Goal: Task Accomplishment & Management: Manage account settings

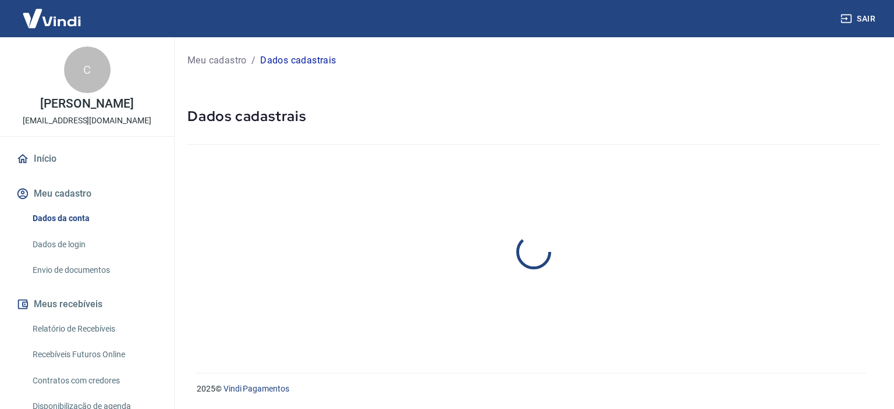
select select "RS"
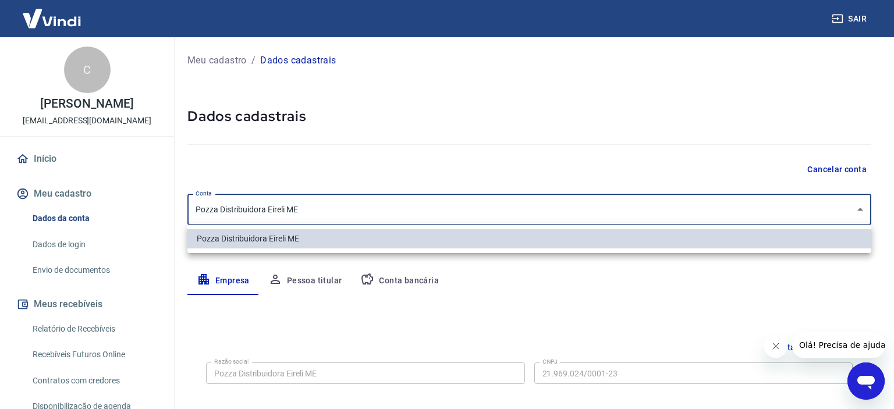
click at [471, 205] on body "Sair C [PERSON_NAME] [EMAIL_ADDRESS][DOMAIN_NAME] Início Meu cadastro Dados da …" at bounding box center [447, 204] width 894 height 409
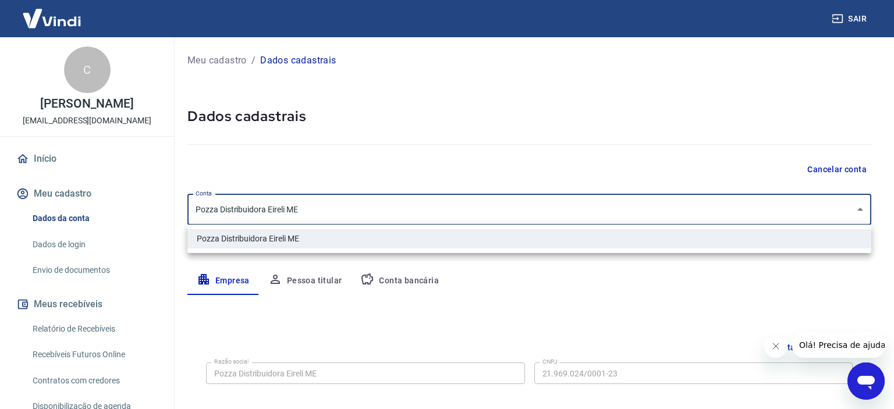
click at [470, 205] on div at bounding box center [447, 204] width 894 height 409
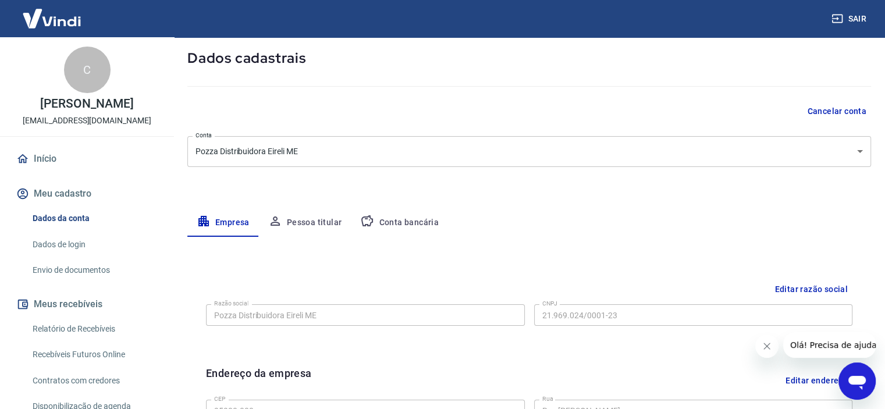
click at [300, 223] on button "Pessoa titular" at bounding box center [305, 223] width 93 height 28
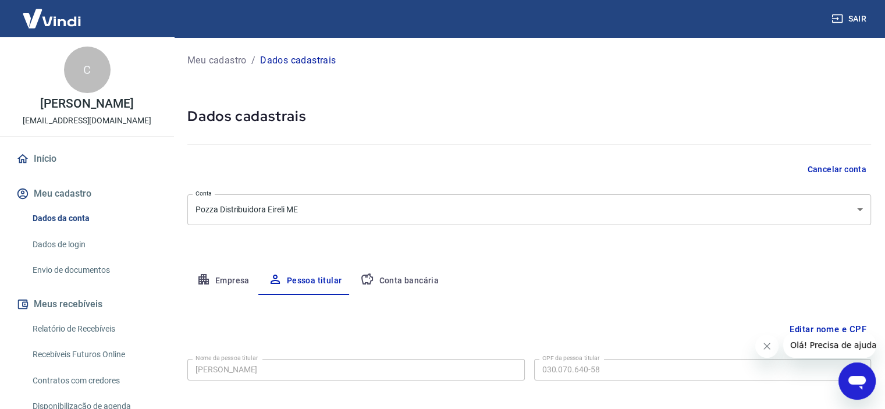
click at [423, 284] on button "Conta bancária" at bounding box center [399, 281] width 97 height 28
click at [241, 279] on button "Empresa" at bounding box center [223, 281] width 72 height 28
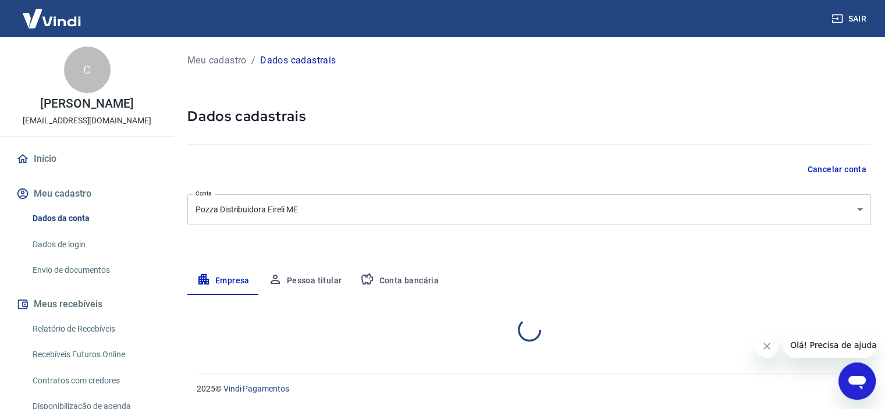
select select "RS"
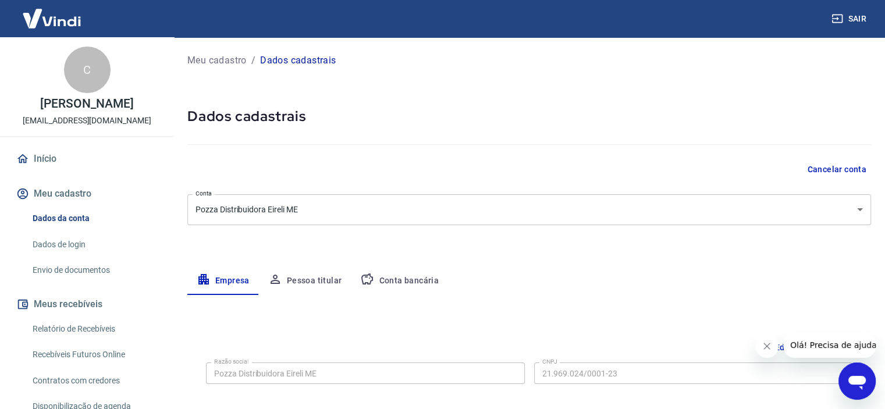
click at [70, 240] on link "Dados de login" at bounding box center [94, 245] width 132 height 24
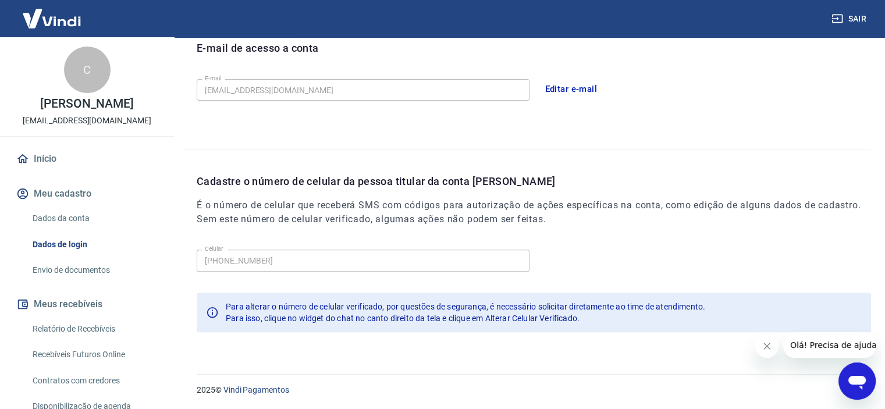
scroll to position [44, 0]
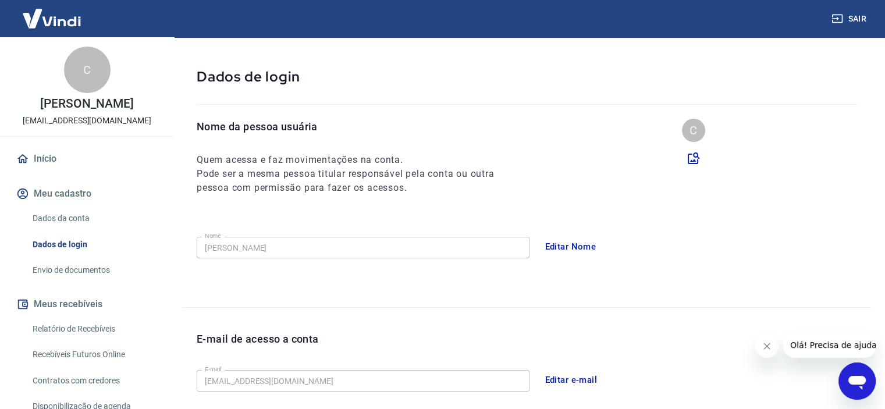
click at [56, 218] on link "Dados da conta" at bounding box center [94, 219] width 132 height 24
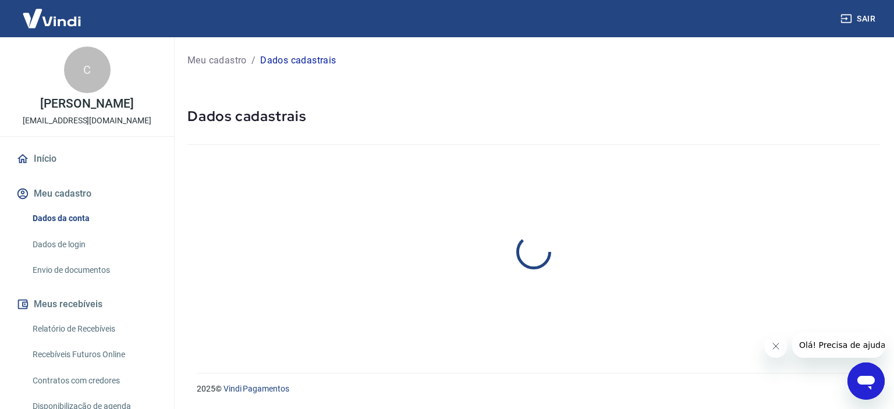
select select "RS"
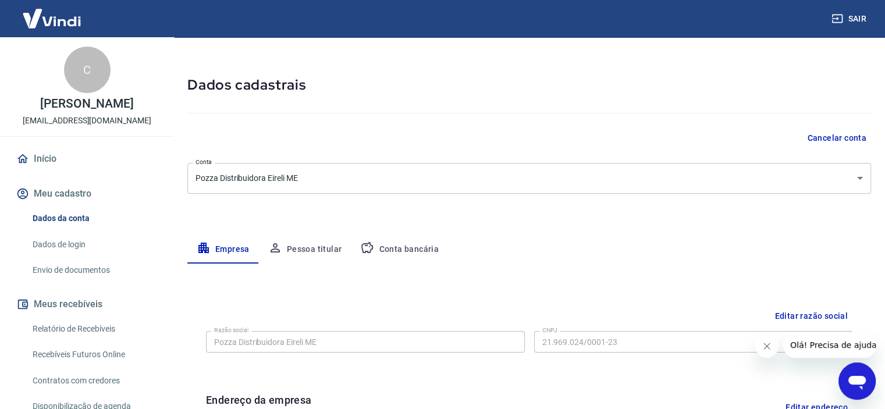
scroll to position [58, 0]
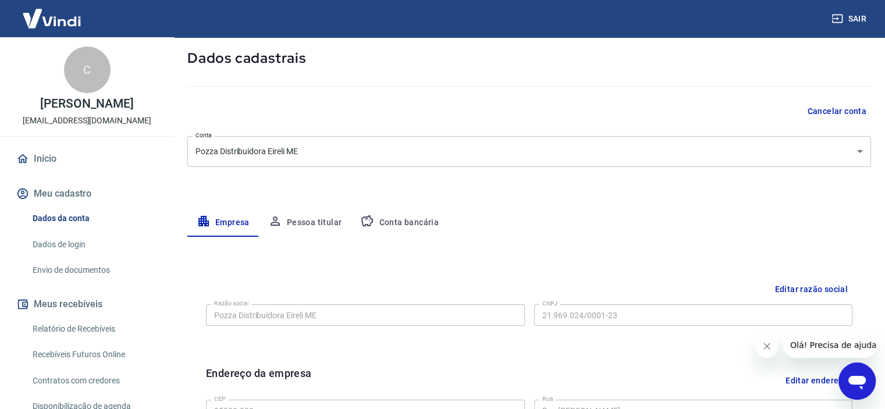
click at [79, 245] on link "Dados de login" at bounding box center [94, 245] width 132 height 24
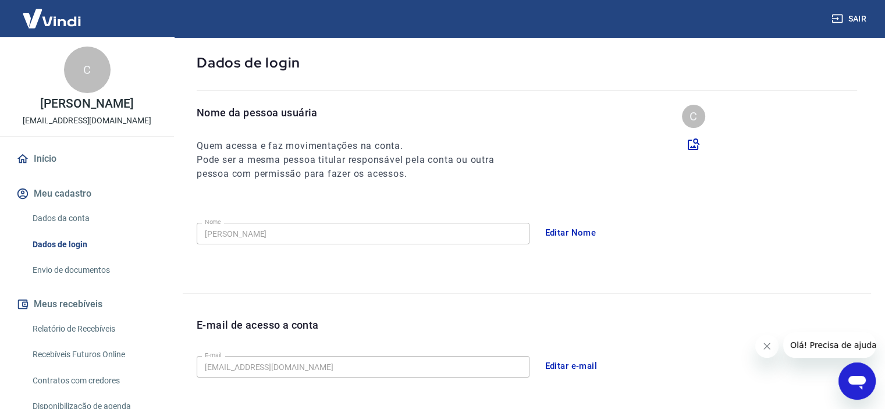
scroll to position [175, 0]
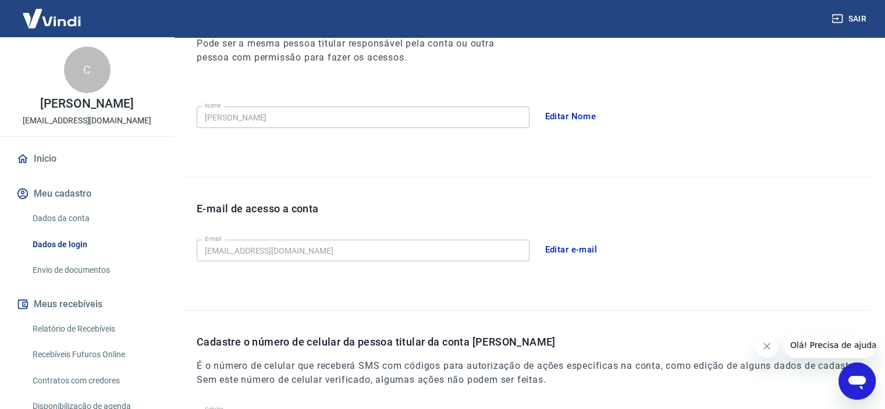
click at [592, 246] on button "Editar e-mail" at bounding box center [571, 249] width 65 height 24
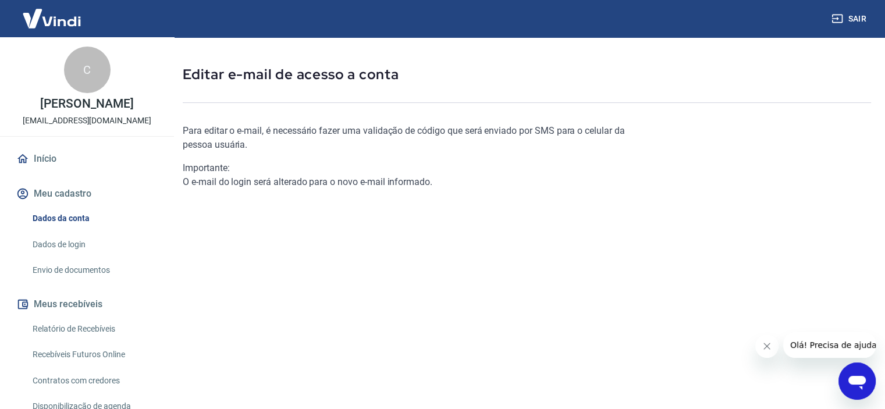
scroll to position [137, 0]
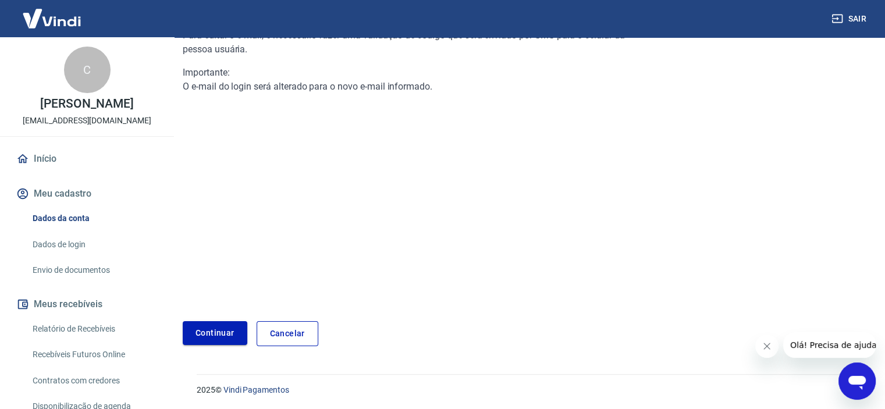
click at [219, 332] on link "Continuar" at bounding box center [215, 333] width 65 height 24
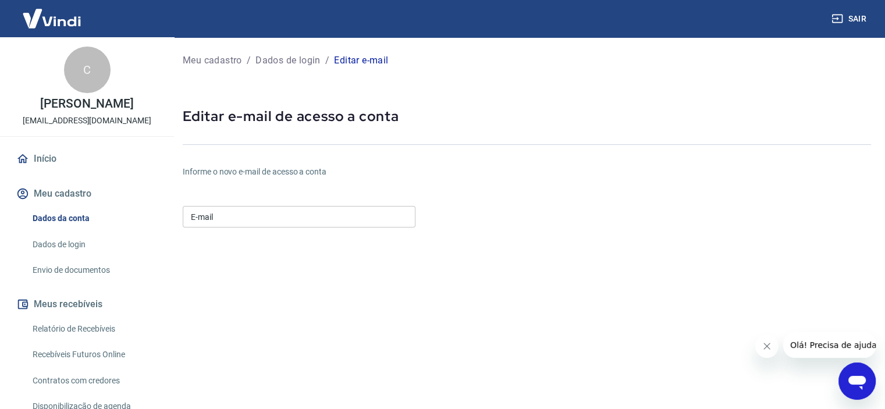
click at [230, 220] on input "E-mail" at bounding box center [299, 217] width 233 height 22
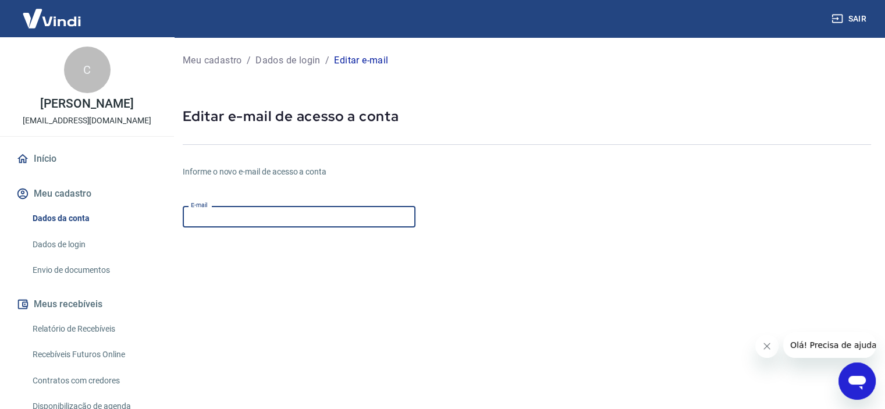
paste input "[EMAIL_ADDRESS][DOMAIN_NAME]"
type input "[EMAIL_ADDRESS][DOMAIN_NAME]"
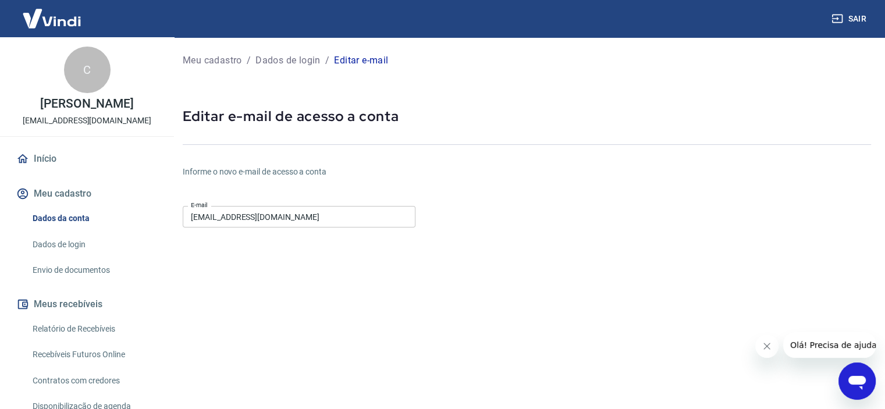
click at [339, 262] on form "E-mail [EMAIL_ADDRESS][DOMAIN_NAME] E-mail Continuar Cancelar" at bounding box center [412, 353] width 459 height 305
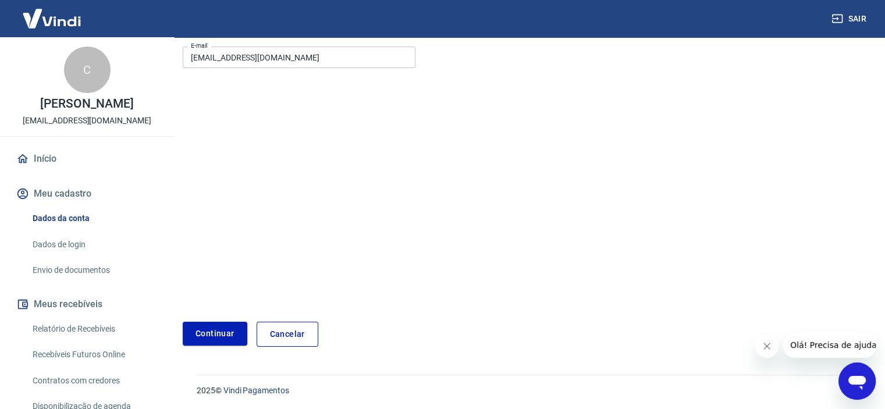
scroll to position [161, 0]
click at [205, 333] on button "Continuar" at bounding box center [215, 333] width 65 height 24
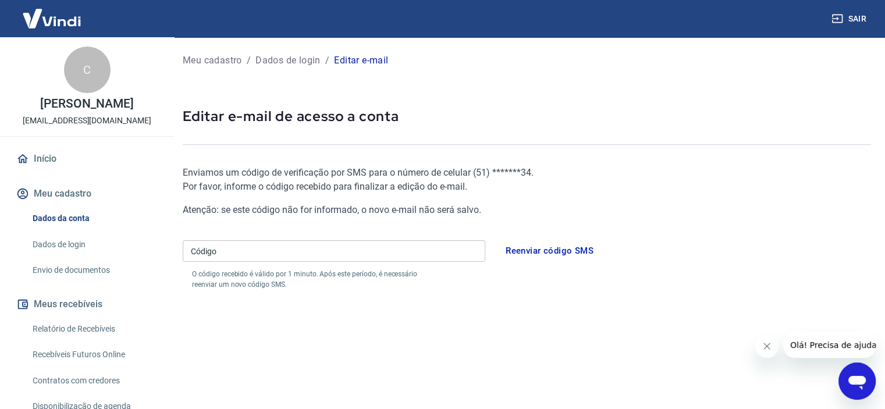
click at [321, 246] on input "Código" at bounding box center [334, 251] width 303 height 22
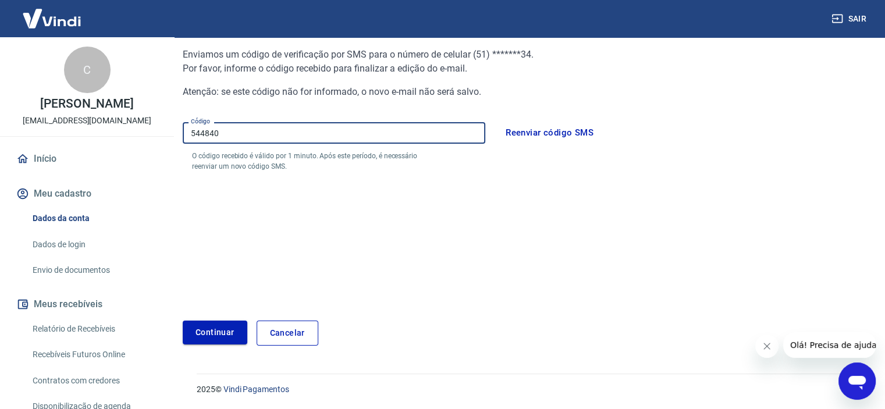
type input "544840"
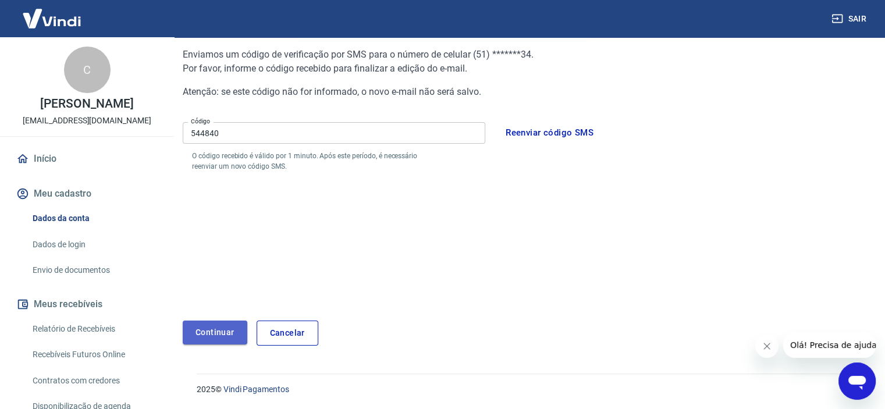
click at [237, 330] on button "Continuar" at bounding box center [215, 333] width 65 height 24
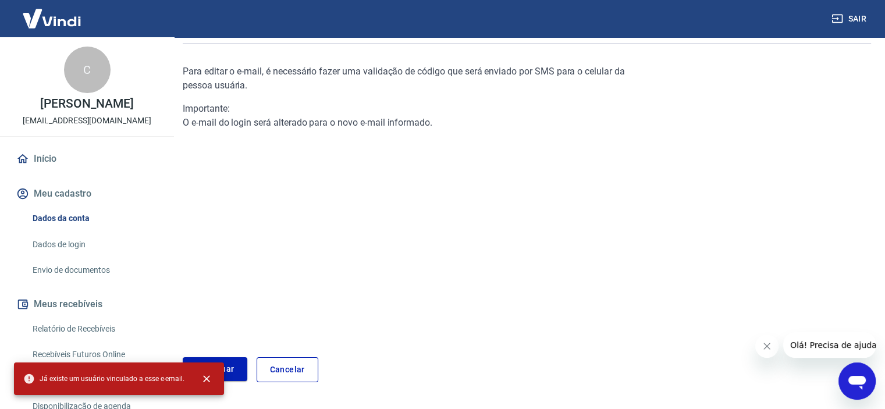
scroll to position [137, 0]
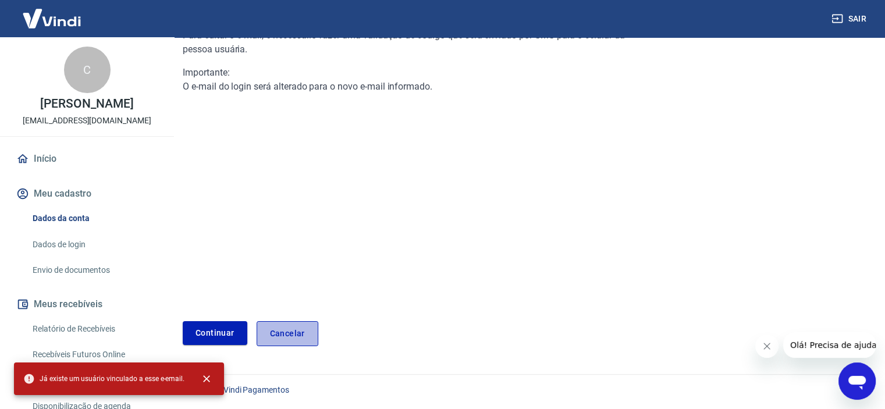
click at [296, 333] on link "Cancelar" at bounding box center [288, 333] width 62 height 25
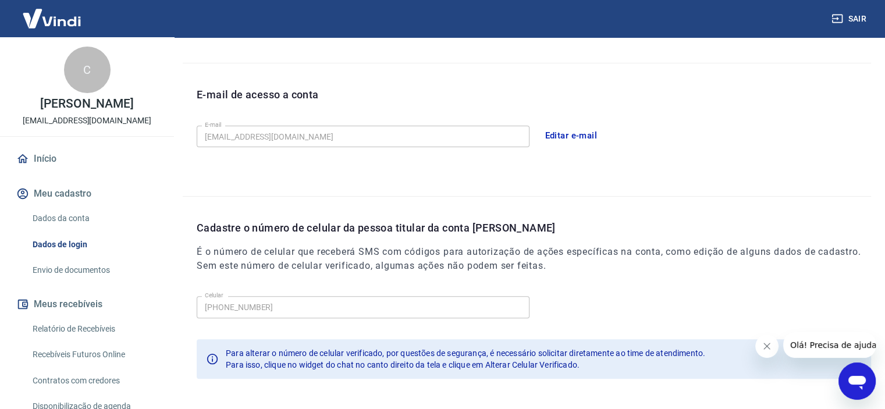
scroll to position [335, 0]
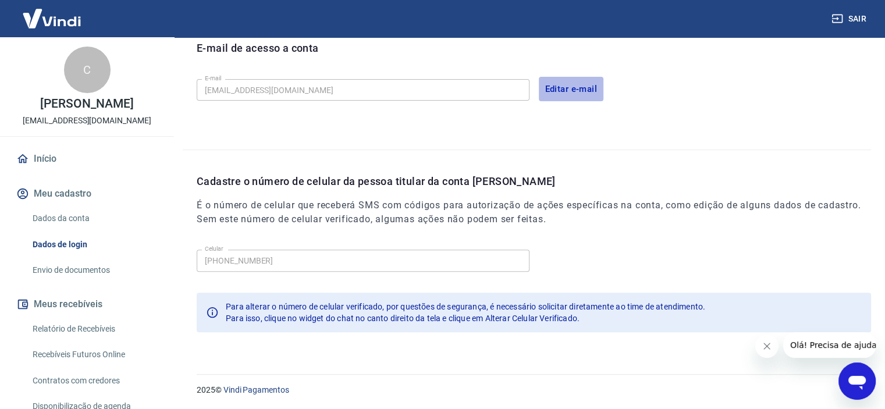
click at [564, 86] on button "Editar e-mail" at bounding box center [571, 89] width 65 height 24
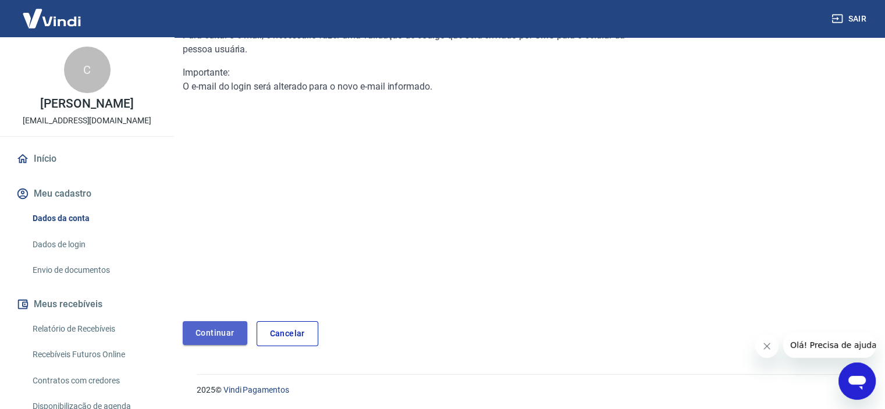
click at [223, 332] on link "Continuar" at bounding box center [215, 333] width 65 height 24
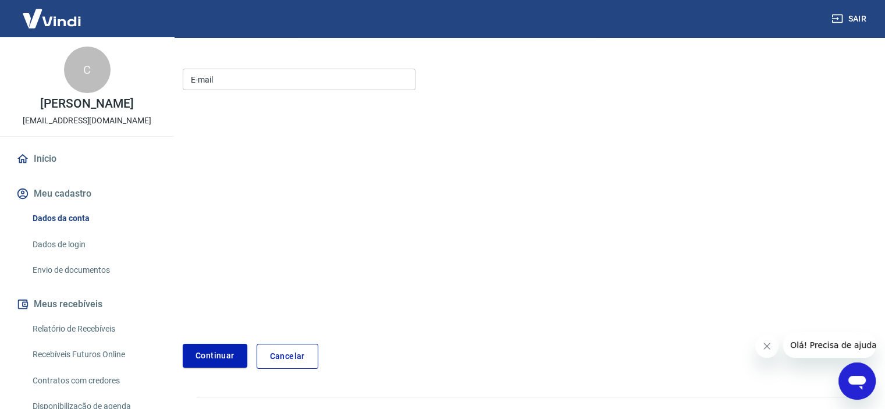
scroll to position [161, 0]
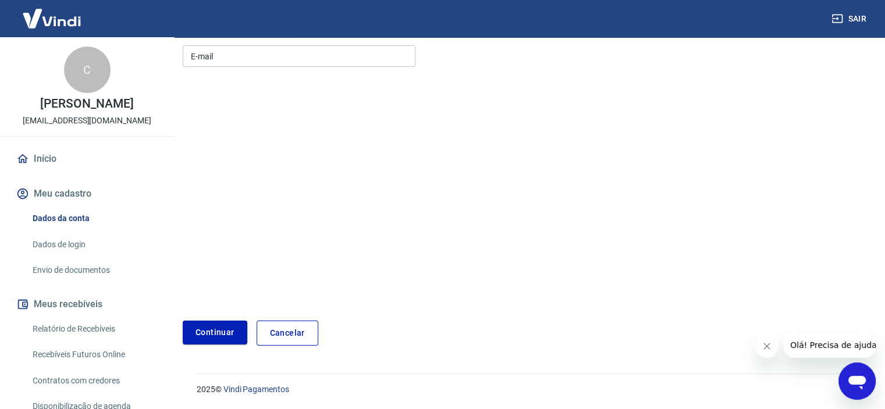
click at [212, 56] on input "E-mail" at bounding box center [299, 56] width 233 height 22
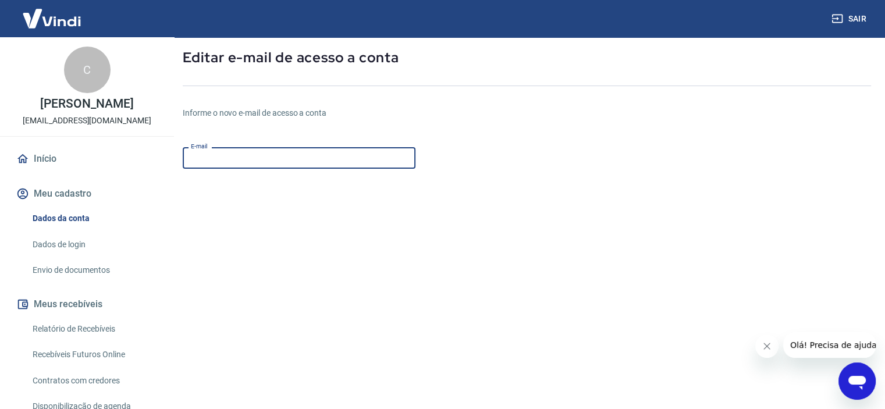
scroll to position [0, 0]
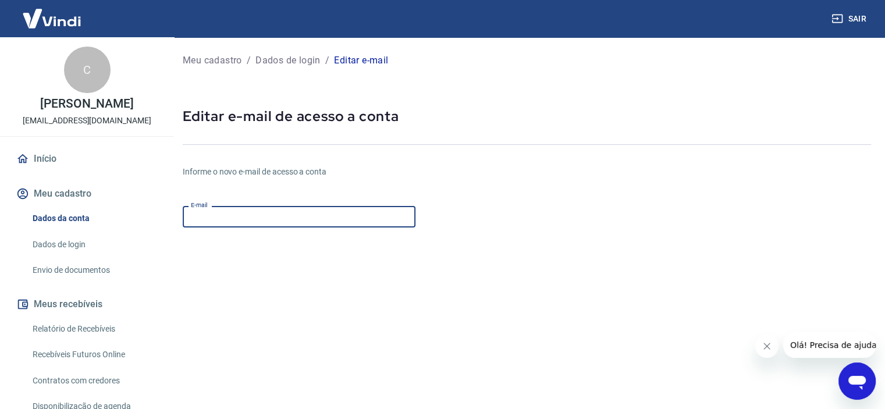
click at [284, 217] on input "E-mail" at bounding box center [299, 217] width 233 height 22
paste input "[EMAIL_ADDRESS][DOMAIN_NAME]"
type input "[EMAIL_ADDRESS][DOMAIN_NAME]"
click at [456, 204] on form "E-mail [EMAIL_ADDRESS][DOMAIN_NAME] E-mail Continuar Cancelar" at bounding box center [412, 353] width 459 height 305
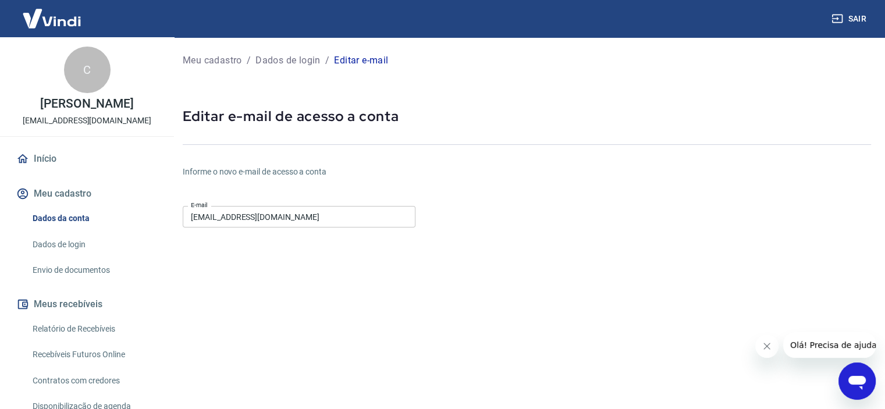
scroll to position [161, 0]
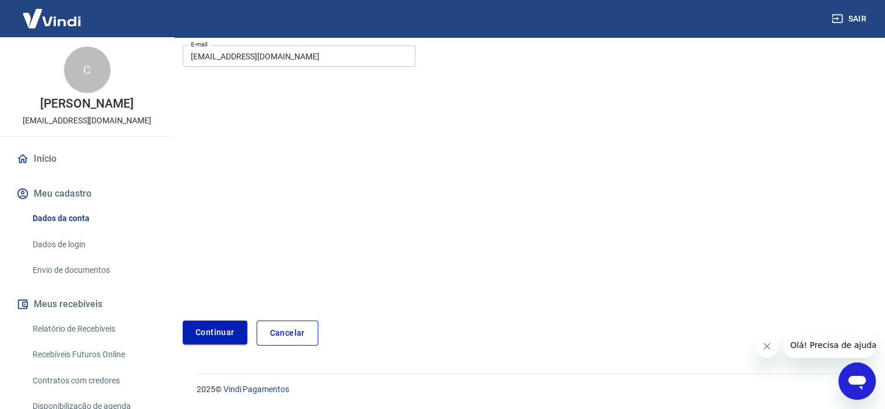
click at [221, 337] on button "Continuar" at bounding box center [215, 333] width 65 height 24
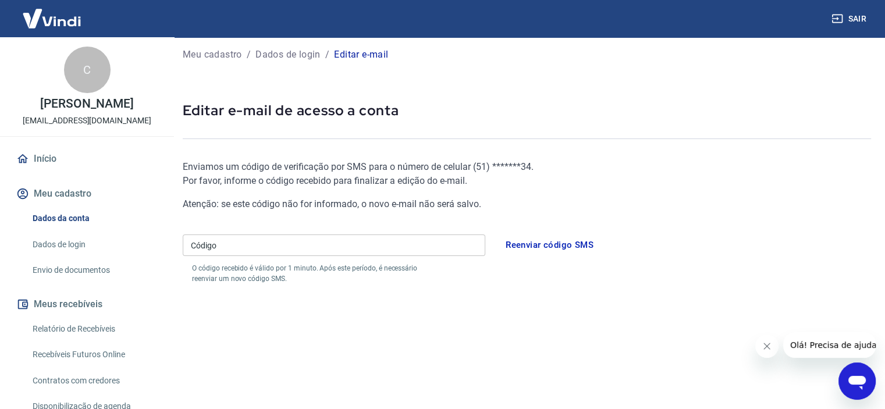
scroll to position [1, 0]
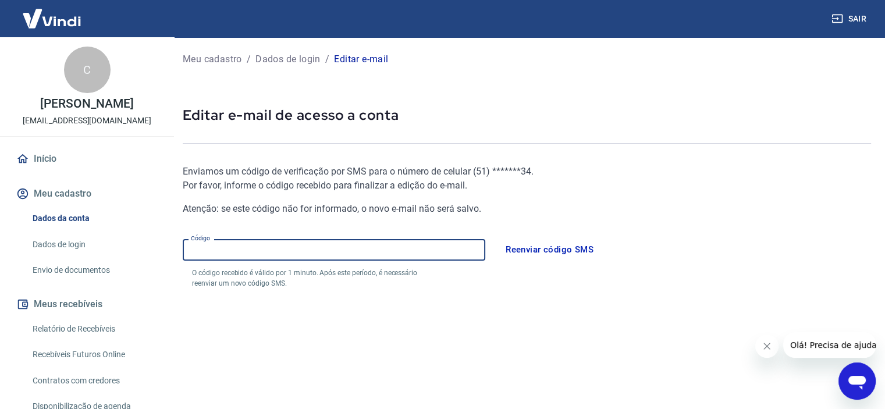
click at [314, 245] on input "Código" at bounding box center [334, 250] width 303 height 22
type input "8"
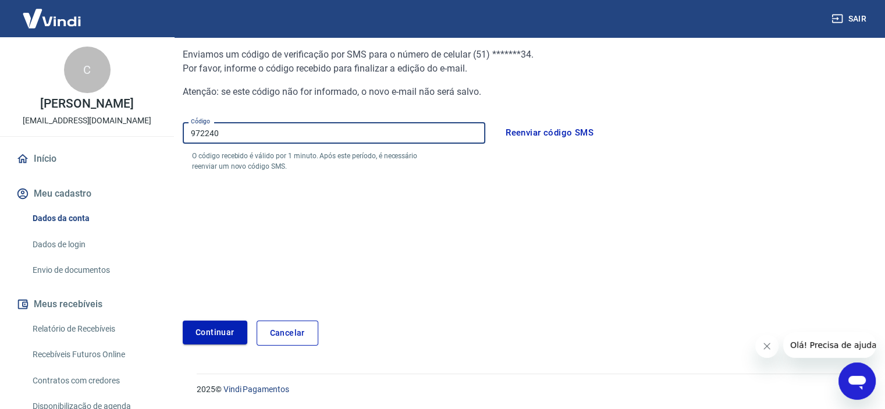
type input "972240"
click at [221, 335] on button "Continuar" at bounding box center [215, 333] width 65 height 24
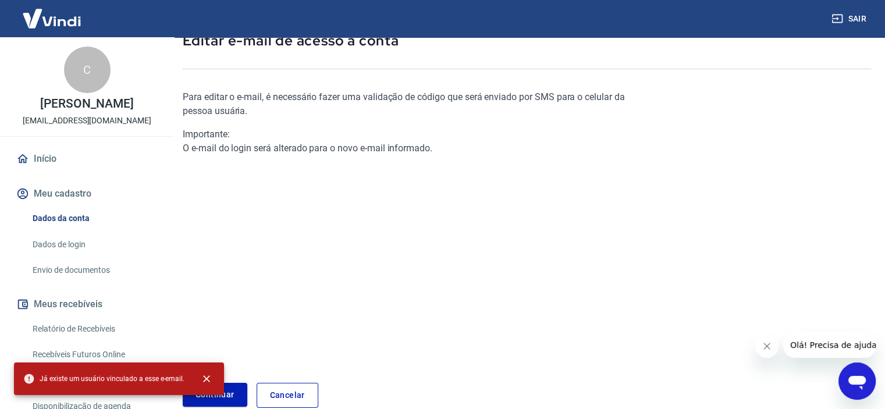
scroll to position [137, 0]
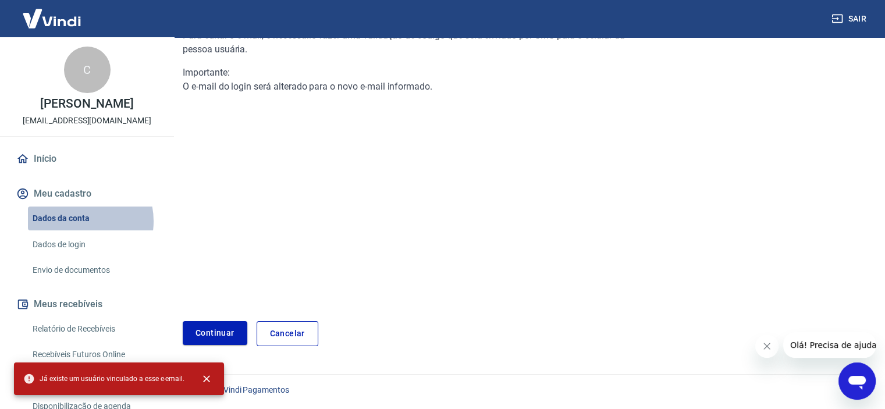
click at [79, 221] on link "Dados da conta" at bounding box center [94, 219] width 132 height 24
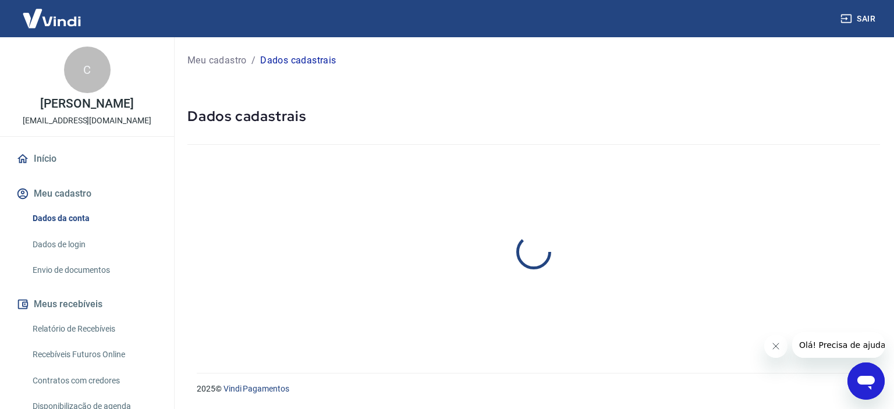
select select "RS"
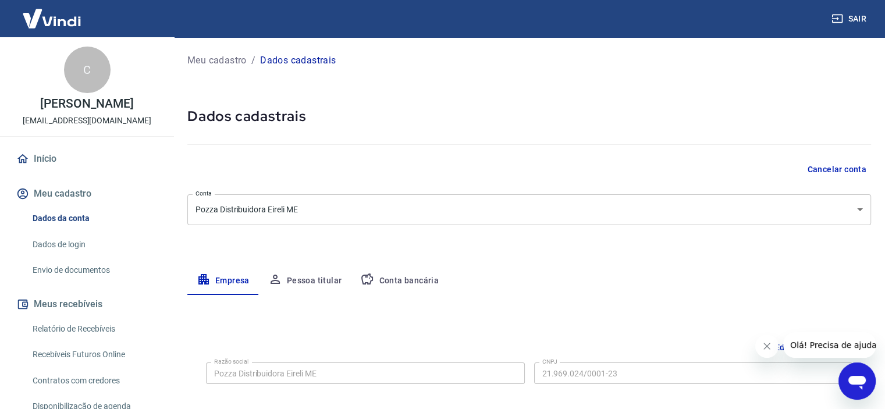
click at [77, 244] on link "Dados de login" at bounding box center [94, 245] width 132 height 24
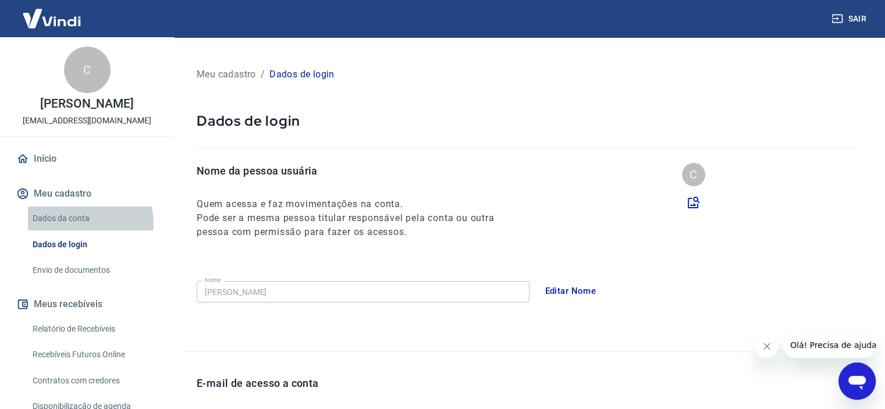
click at [77, 223] on link "Dados da conta" at bounding box center [94, 219] width 132 height 24
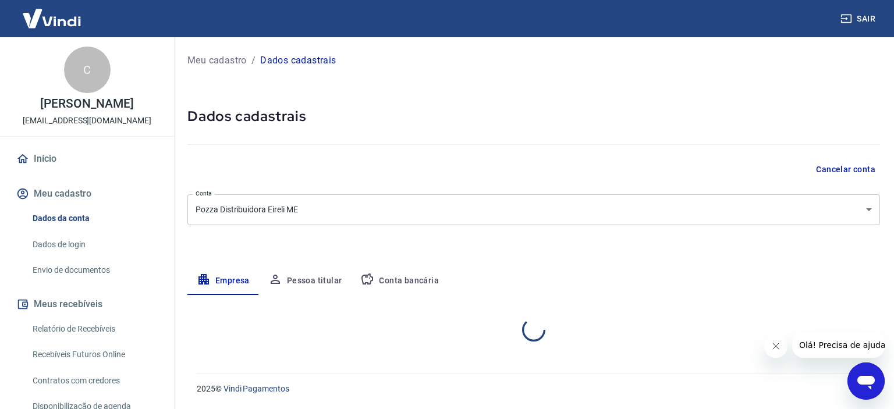
select select "RS"
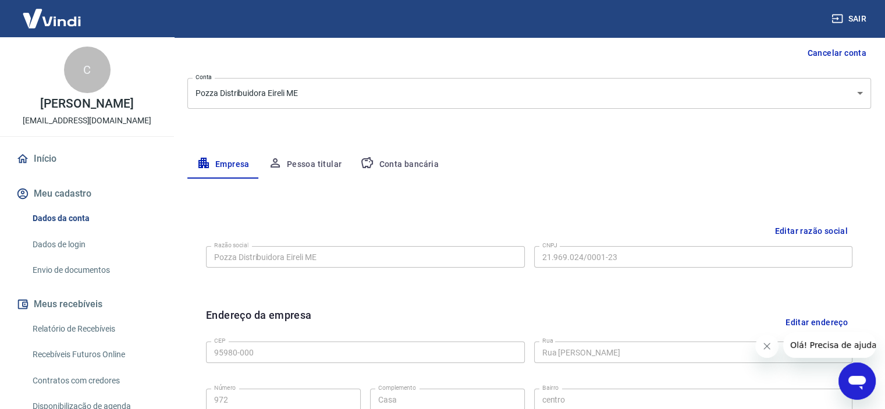
scroll to position [58, 0]
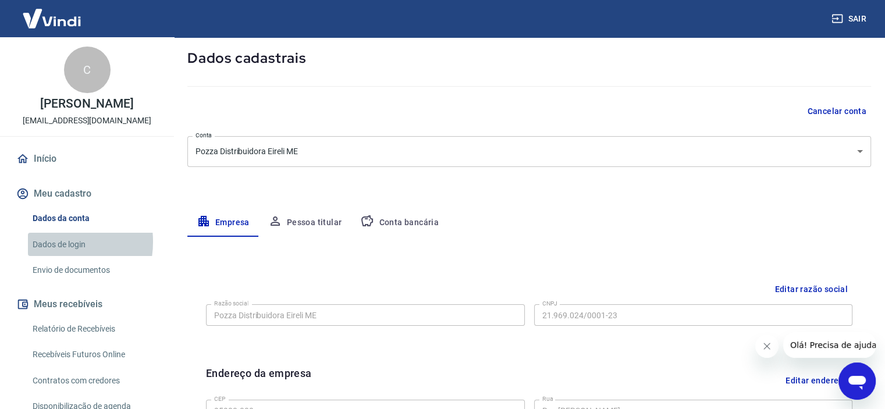
click at [49, 242] on link "Dados de login" at bounding box center [94, 245] width 132 height 24
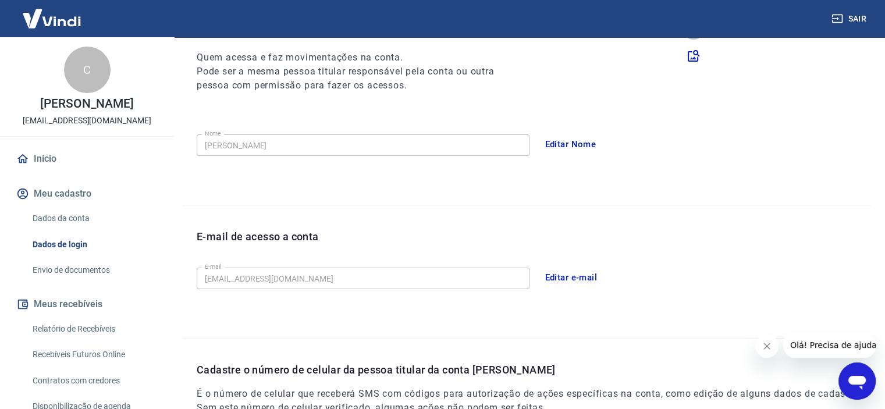
scroll to position [175, 0]
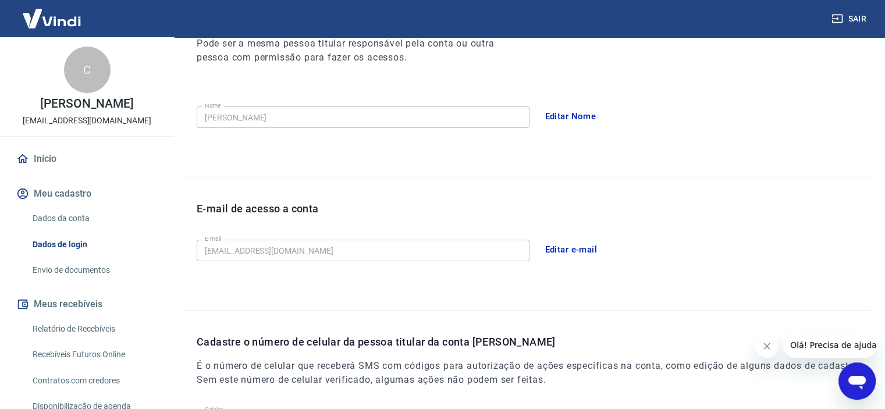
click at [589, 246] on button "Editar e-mail" at bounding box center [571, 249] width 65 height 24
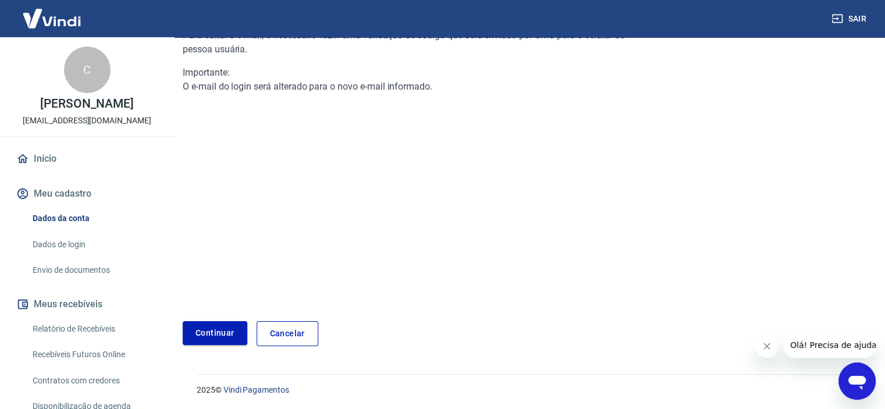
click at [230, 333] on link "Continuar" at bounding box center [215, 333] width 65 height 24
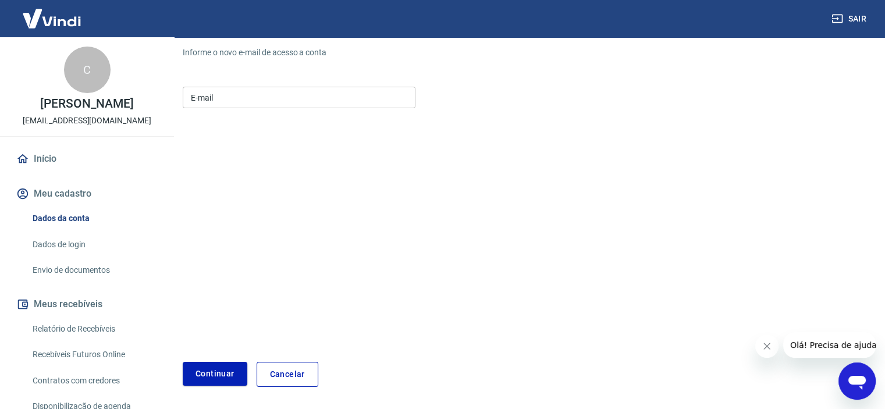
scroll to position [102, 0]
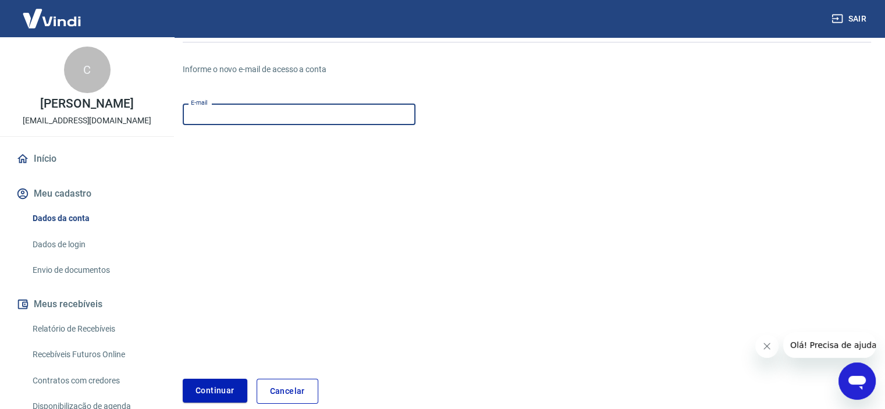
click at [227, 121] on input "E-mail" at bounding box center [299, 115] width 233 height 22
type input "[EMAIL_ADDRESS][DOMAIN_NAME]"
click at [226, 388] on button "Continuar" at bounding box center [215, 391] width 65 height 24
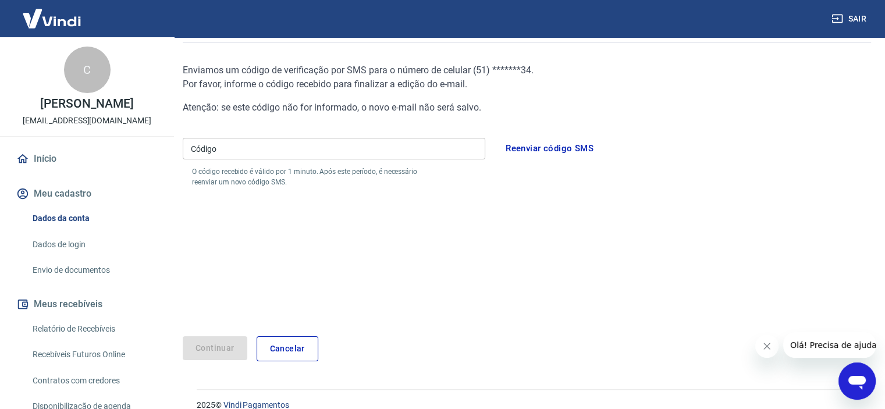
click at [240, 142] on input "Código" at bounding box center [334, 149] width 303 height 22
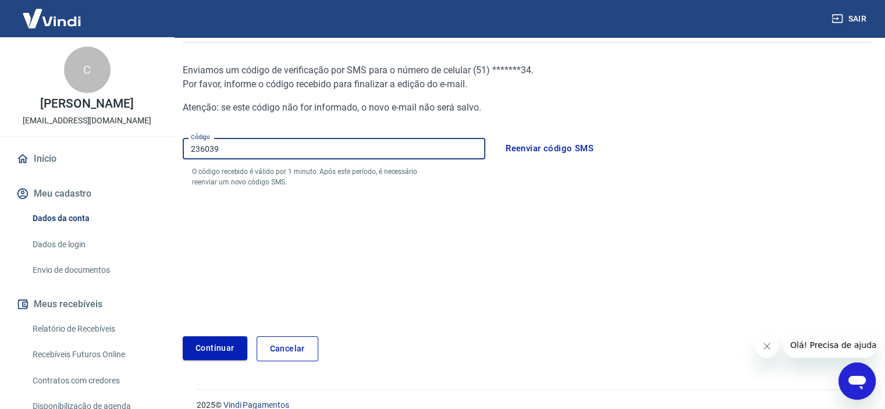
type input "236039"
click at [235, 356] on button "Continuar" at bounding box center [215, 348] width 65 height 24
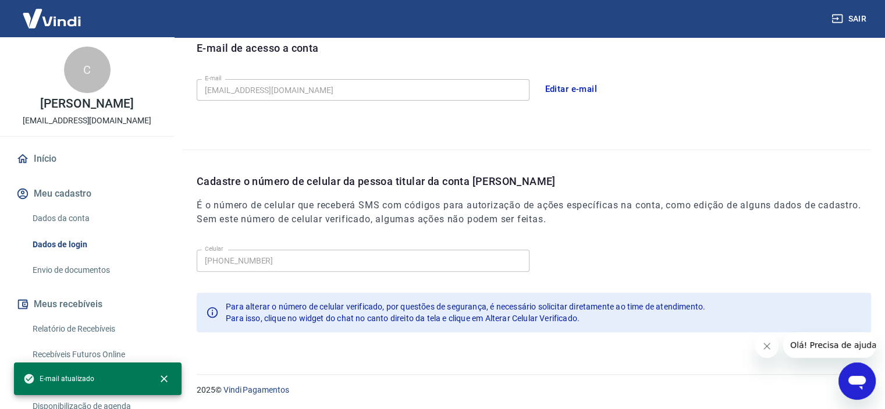
scroll to position [161, 0]
